Goal: Task Accomplishment & Management: Manage account settings

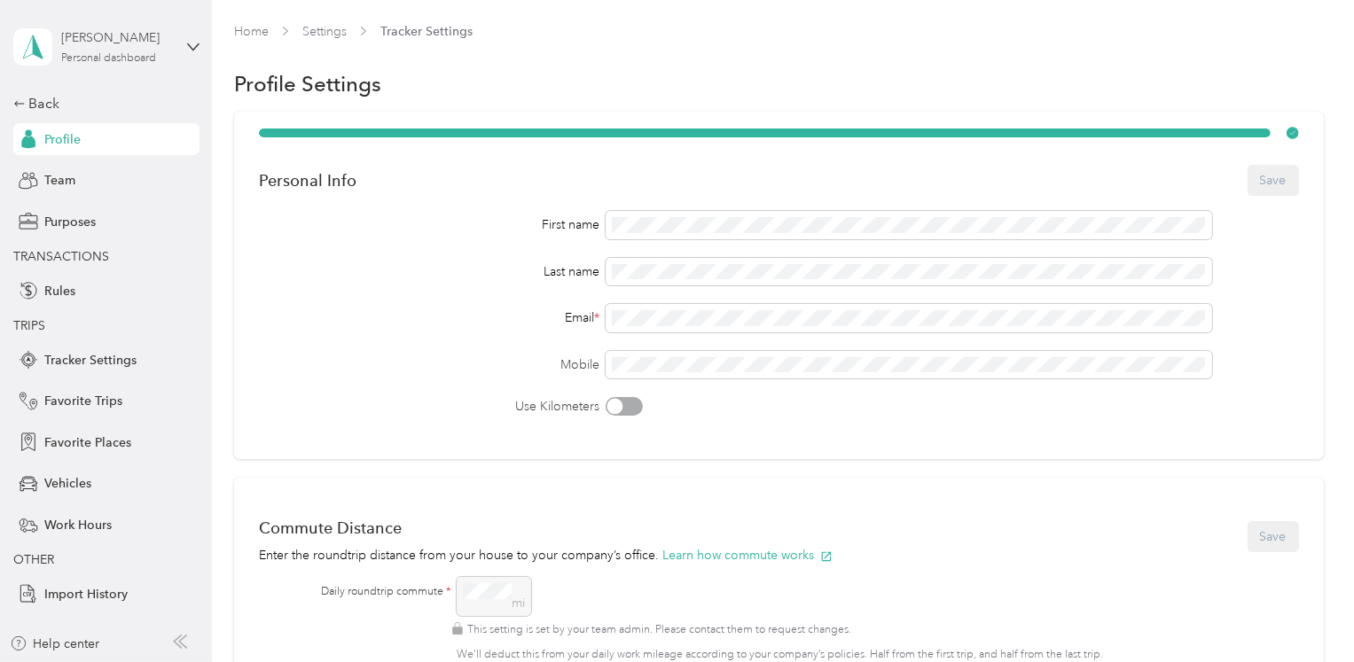
click at [114, 50] on div "[PERSON_NAME] Personal dashboard" at bounding box center [116, 45] width 111 height 35
click at [116, 146] on div "Team dashboard" at bounding box center [75, 146] width 95 height 19
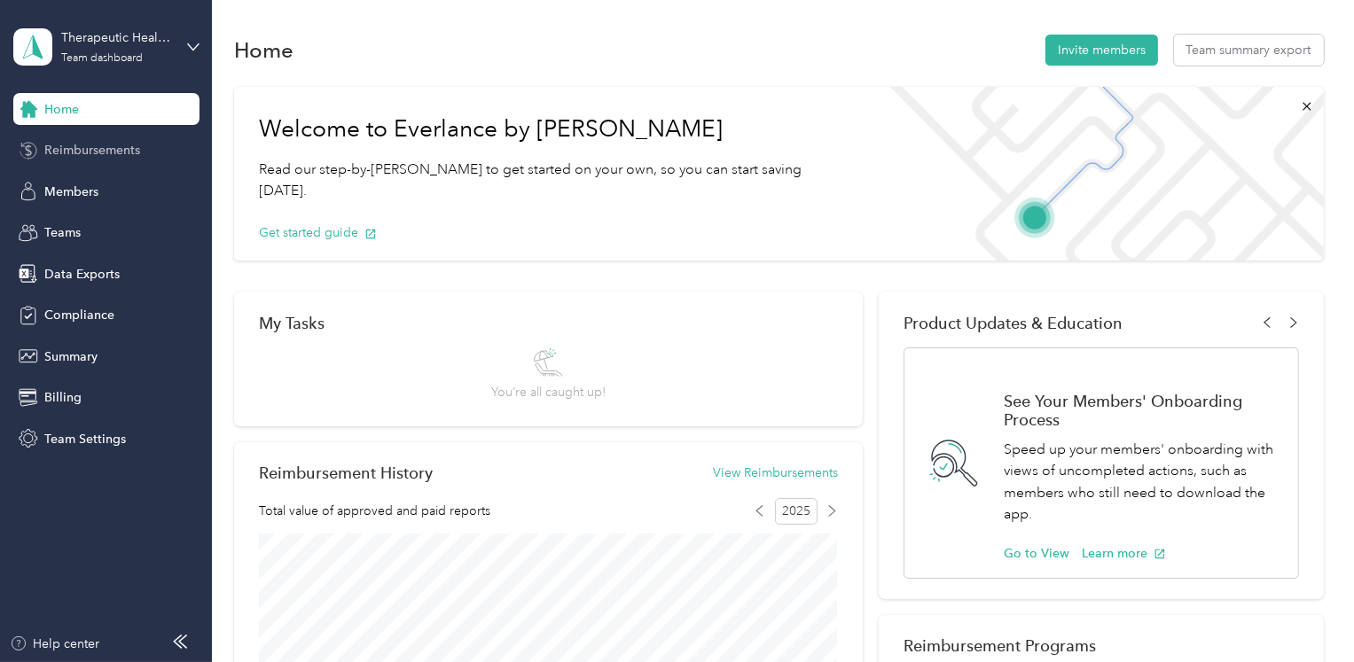
click at [104, 153] on span "Reimbursements" at bounding box center [92, 150] width 96 height 19
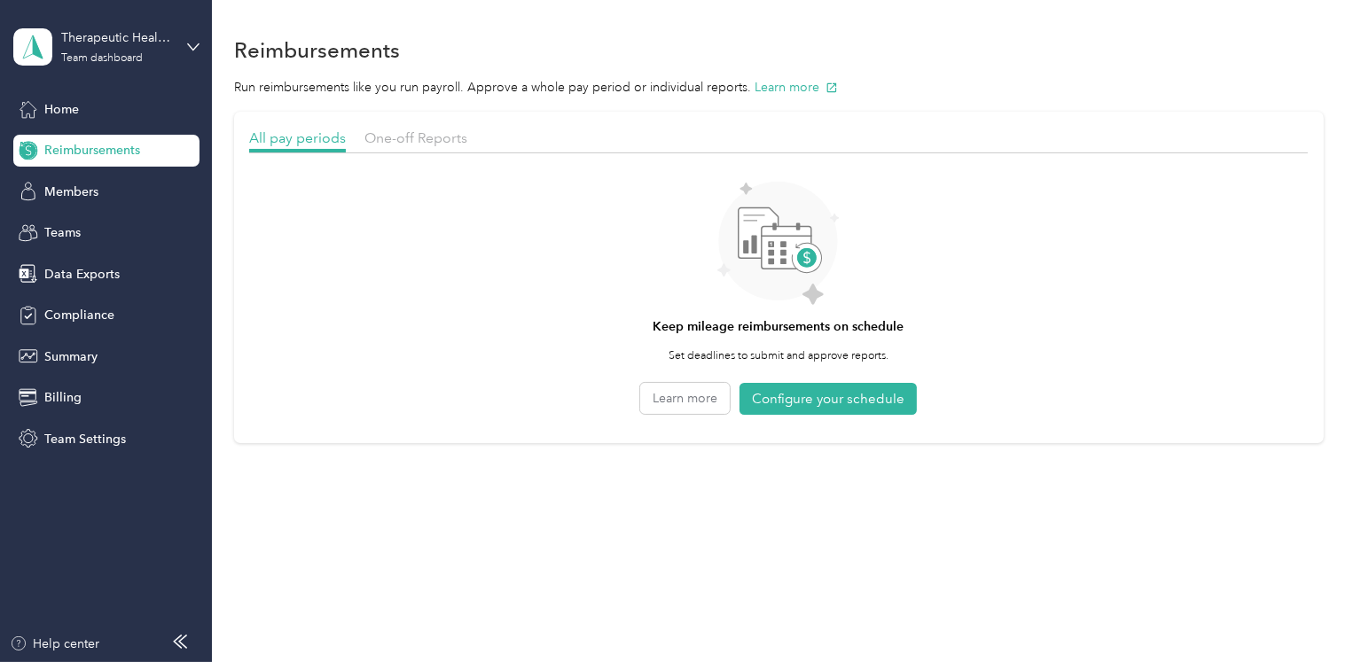
click at [398, 148] on div "One-off Reports" at bounding box center [416, 139] width 103 height 22
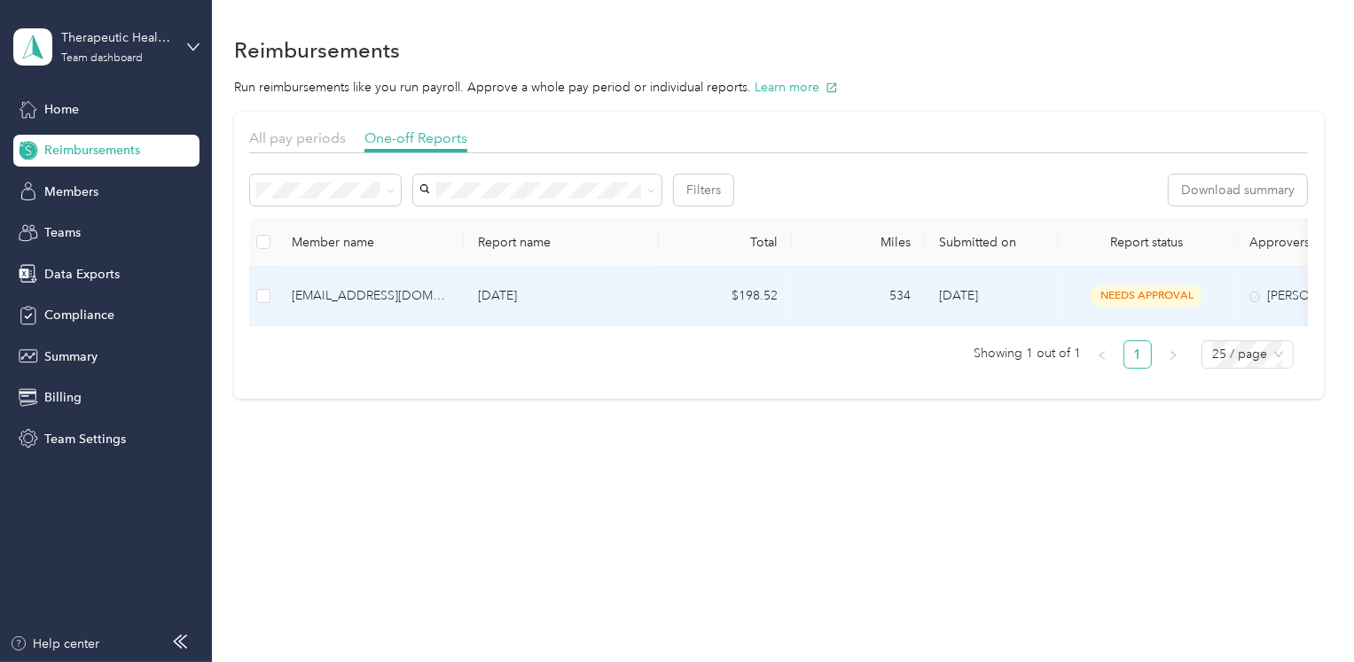
click at [798, 286] on td "534" at bounding box center [858, 296] width 133 height 59
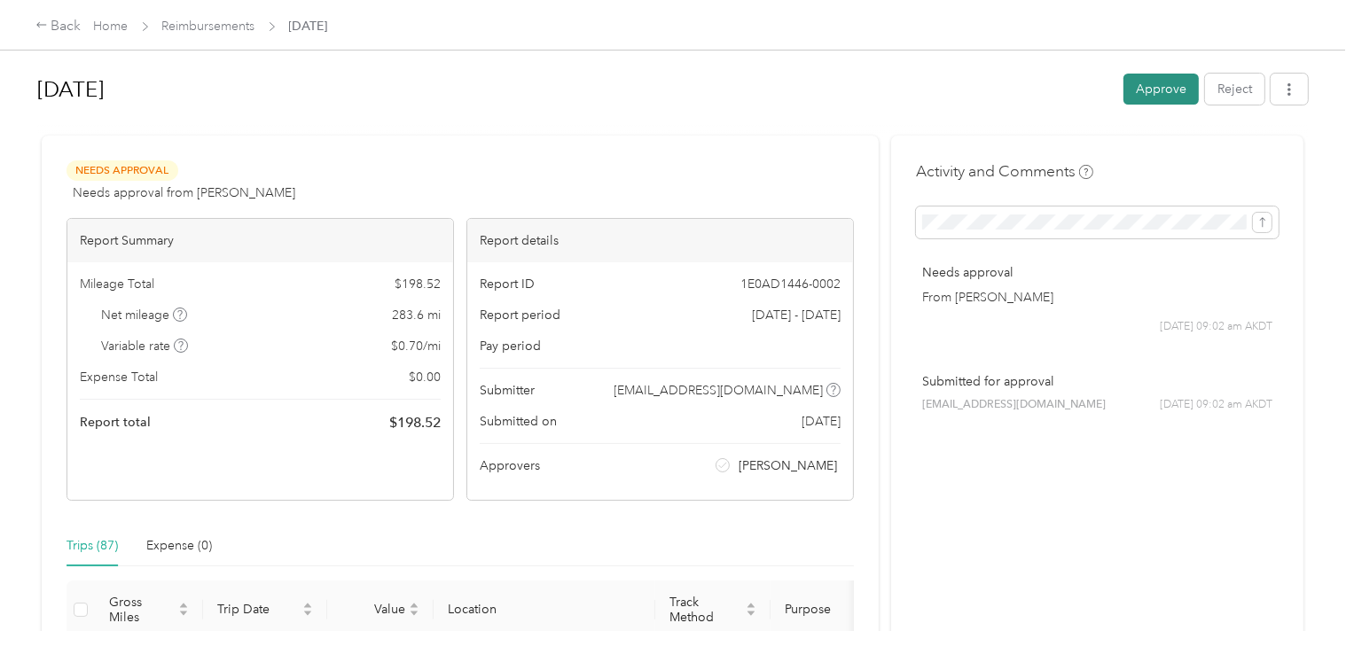
click at [1167, 93] on button "Approve" at bounding box center [1161, 89] width 75 height 31
